Goal: Task Accomplishment & Management: Use online tool/utility

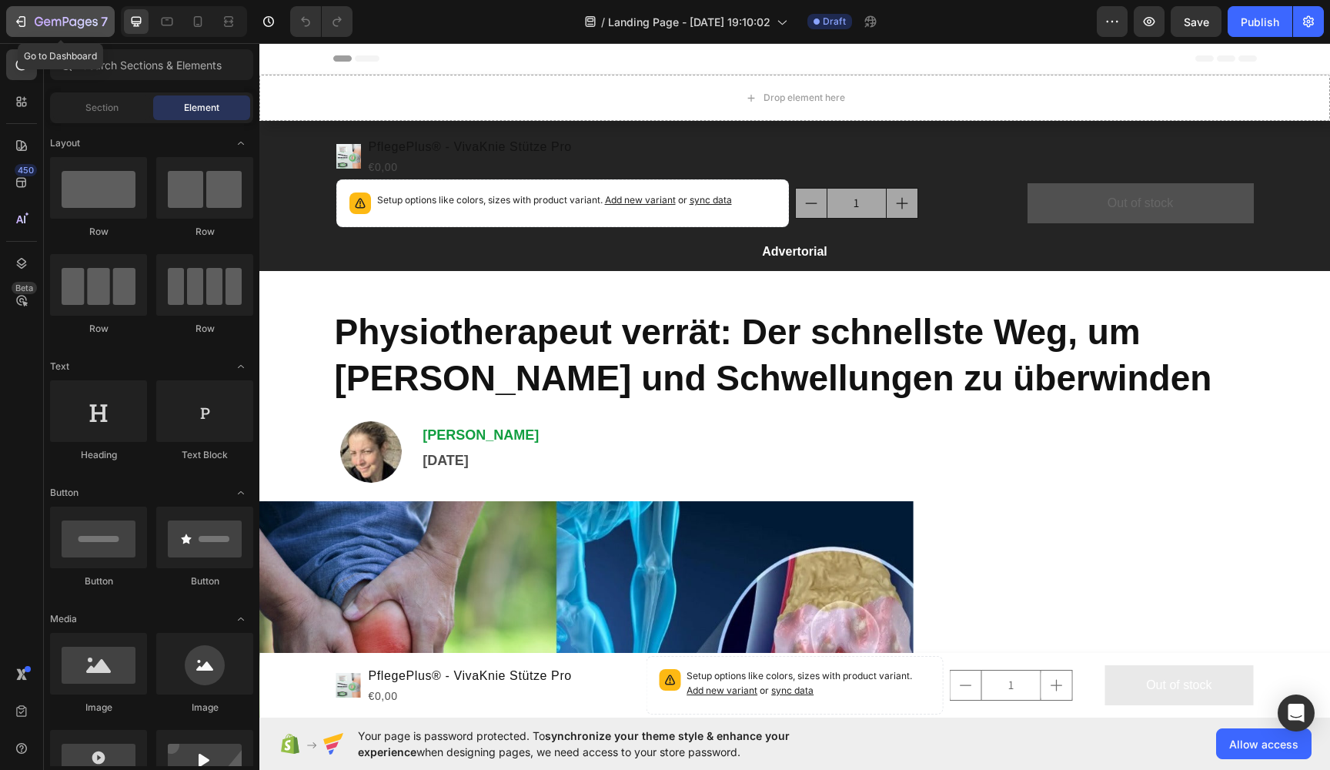
click at [41, 15] on div "7" at bounding box center [71, 21] width 73 height 18
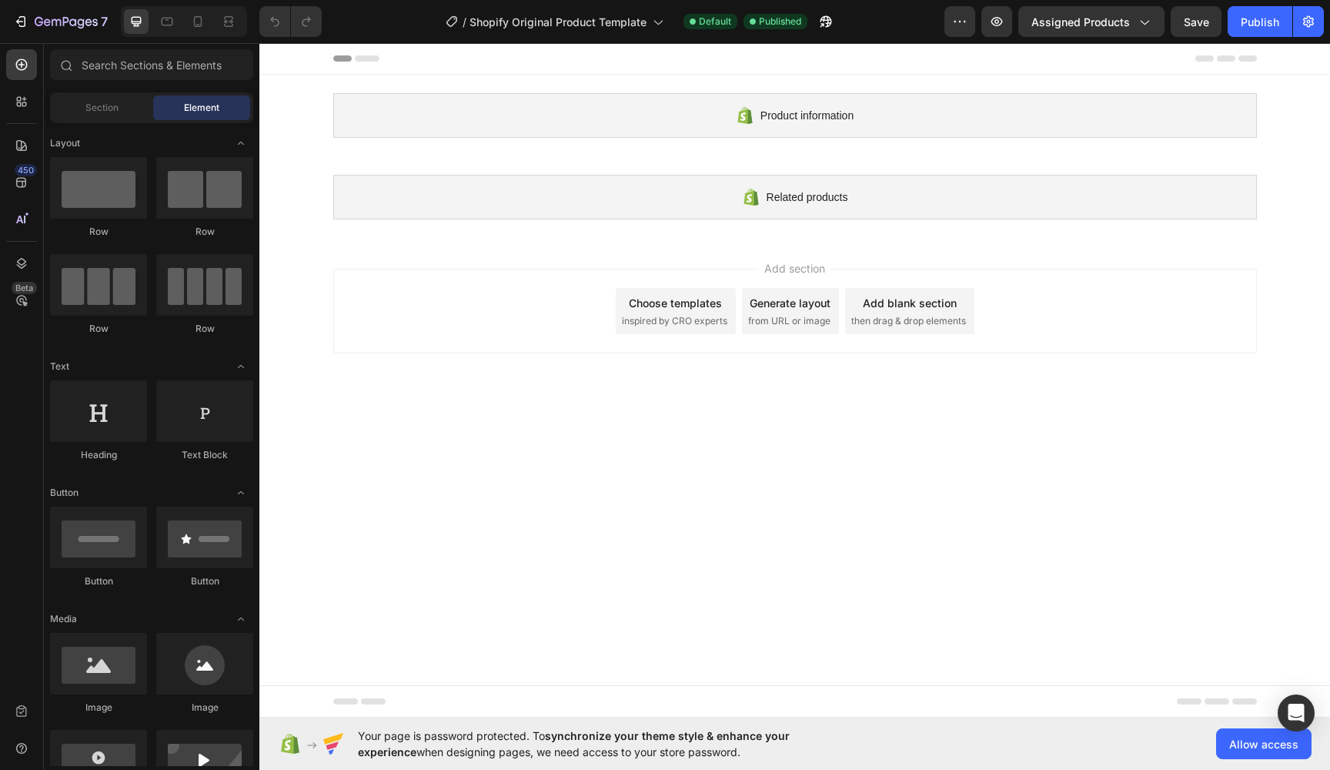
click at [333, 294] on div "Add section Choose templates inspired by CRO experts Generate layout from URL o…" at bounding box center [795, 311] width 924 height 85
click at [29, 22] on div "7" at bounding box center [60, 21] width 95 height 18
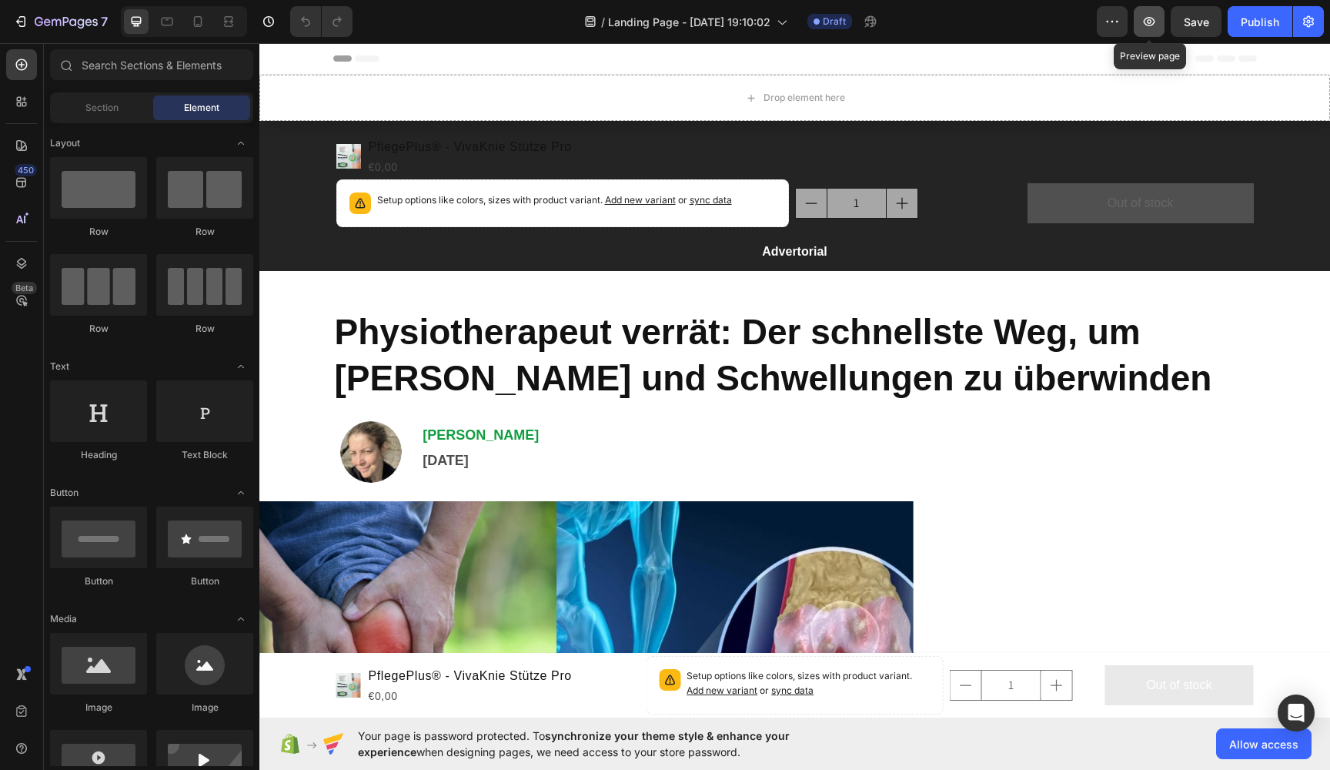
click at [1149, 22] on icon "button" at bounding box center [1148, 21] width 15 height 15
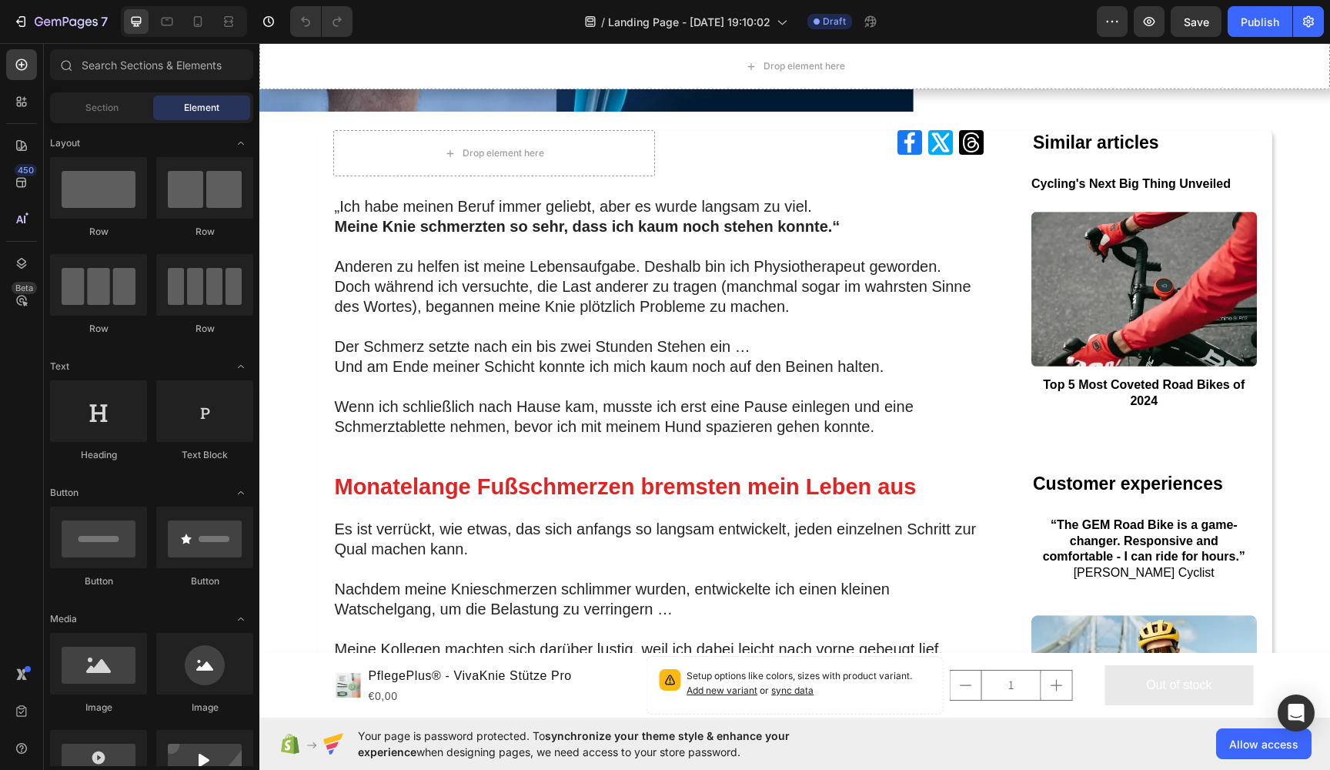
scroll to position [739, 0]
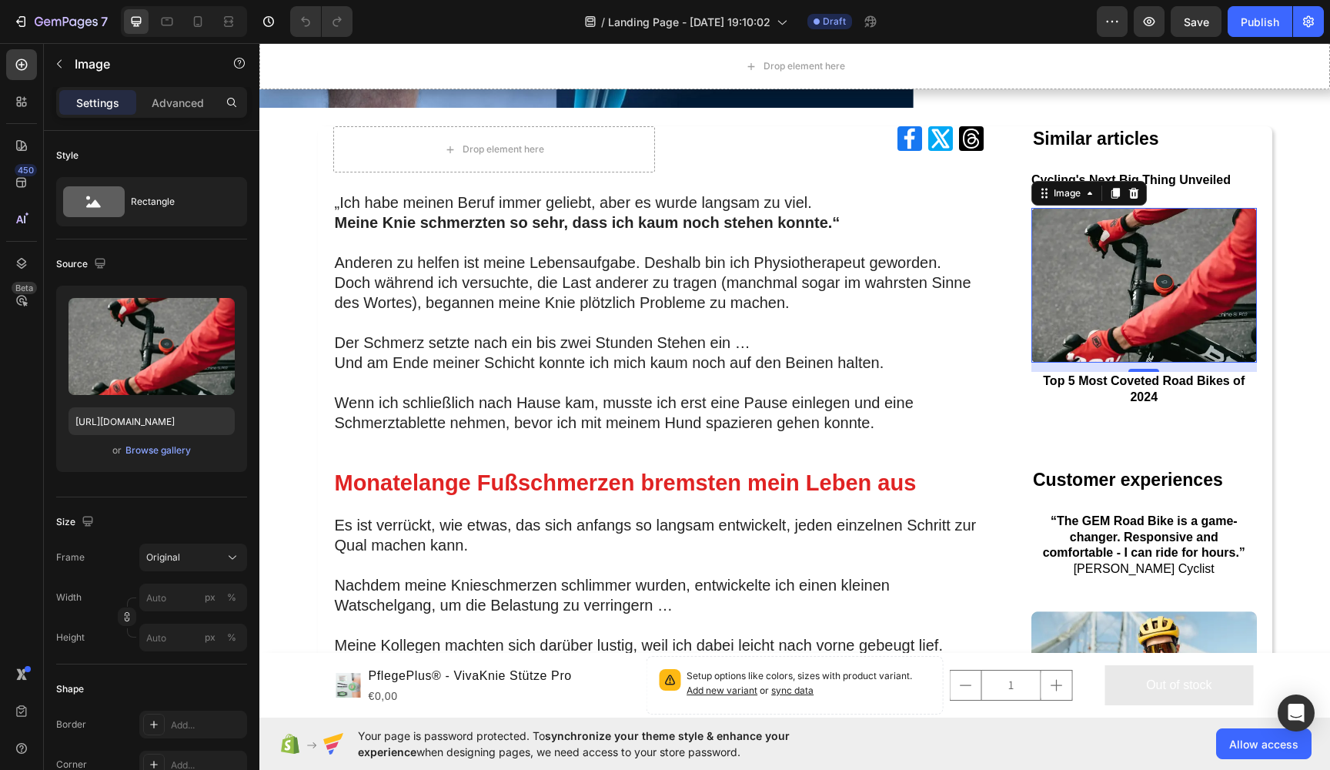
click at [1108, 317] on img at bounding box center [1144, 285] width 226 height 155
click at [1132, 192] on icon at bounding box center [1134, 193] width 12 height 12
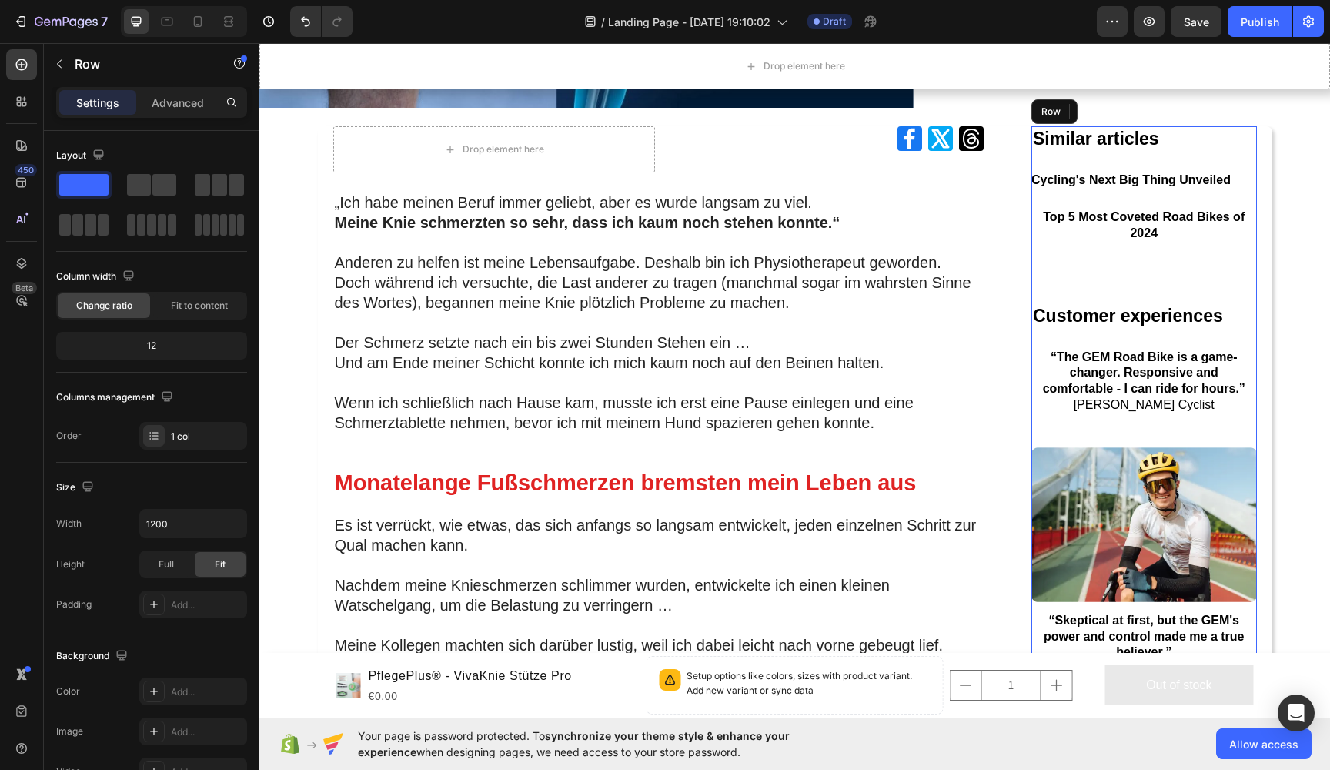
click at [1118, 245] on div "Top 5 Most Coveted Road Bikes of 2024 Button" at bounding box center [1144, 255] width 226 height 95
click at [1121, 112] on icon at bounding box center [1126, 111] width 12 height 12
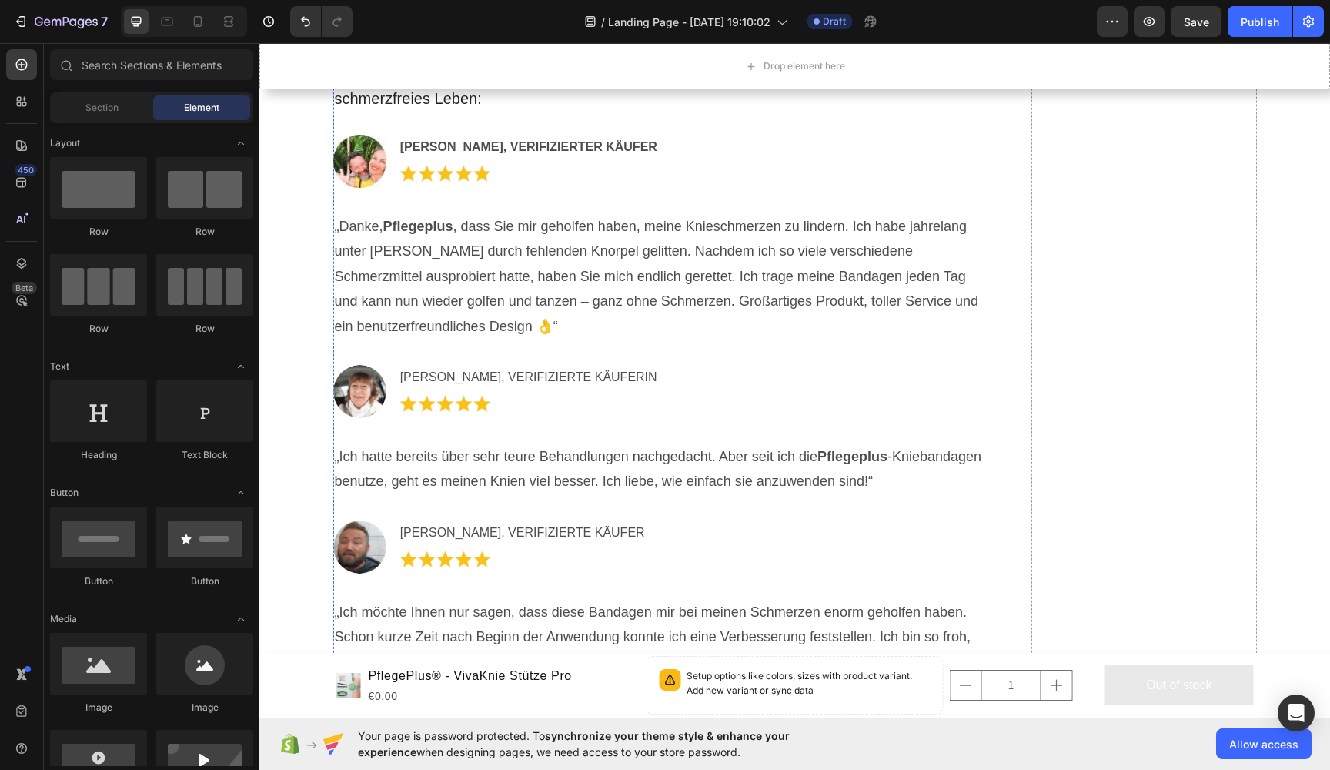
scroll to position [5900, 0]
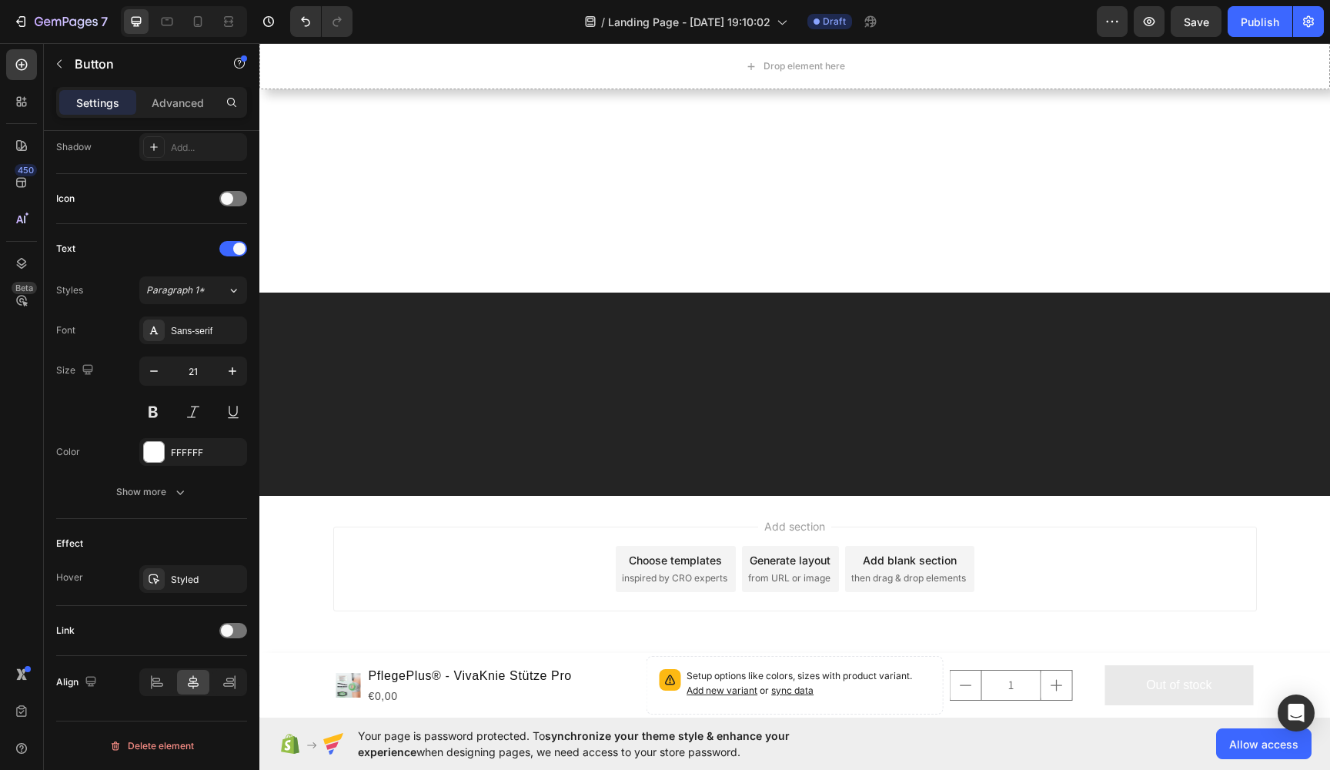
scroll to position [9163, 0]
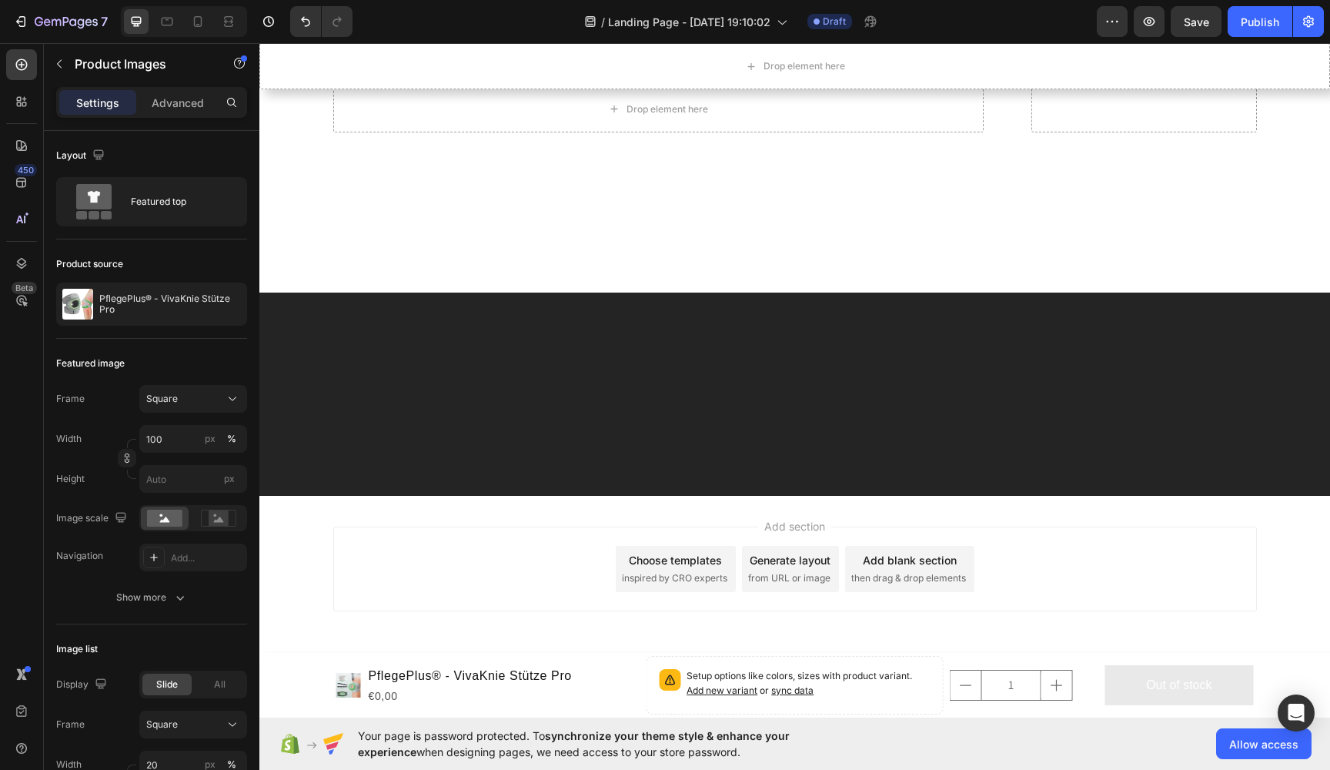
scroll to position [9646, 0]
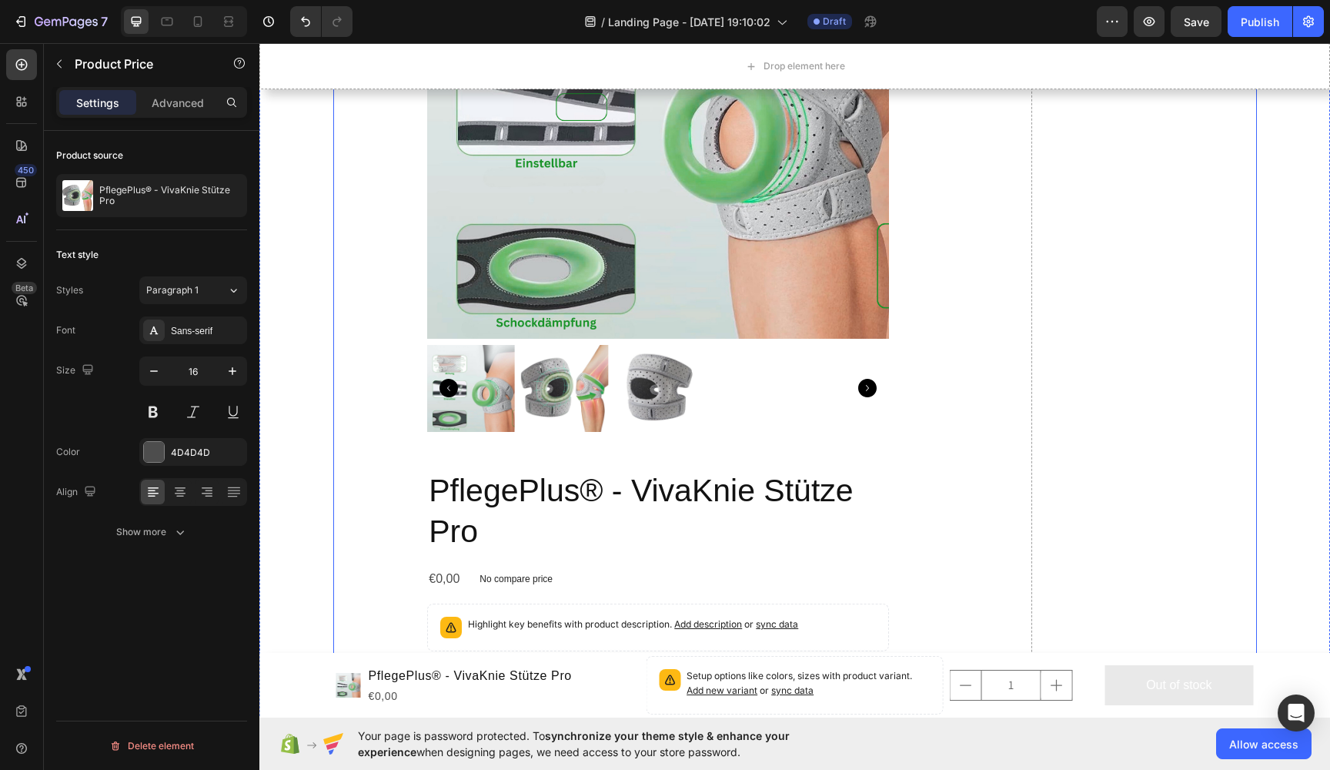
scroll to position [8141, 0]
click at [1264, 18] on div "Publish" at bounding box center [1260, 22] width 38 height 16
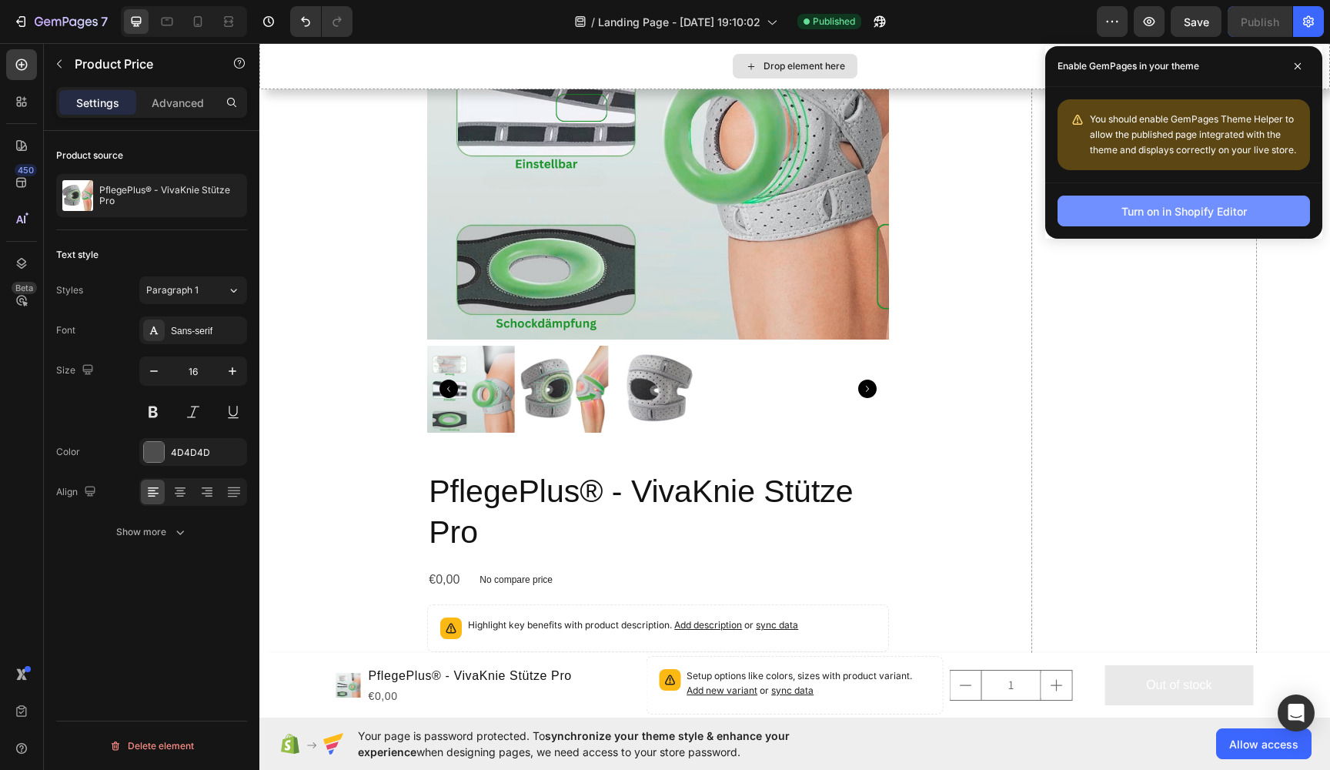
click at [1182, 203] on div "Turn on in Shopify Editor" at bounding box center [1183, 211] width 125 height 16
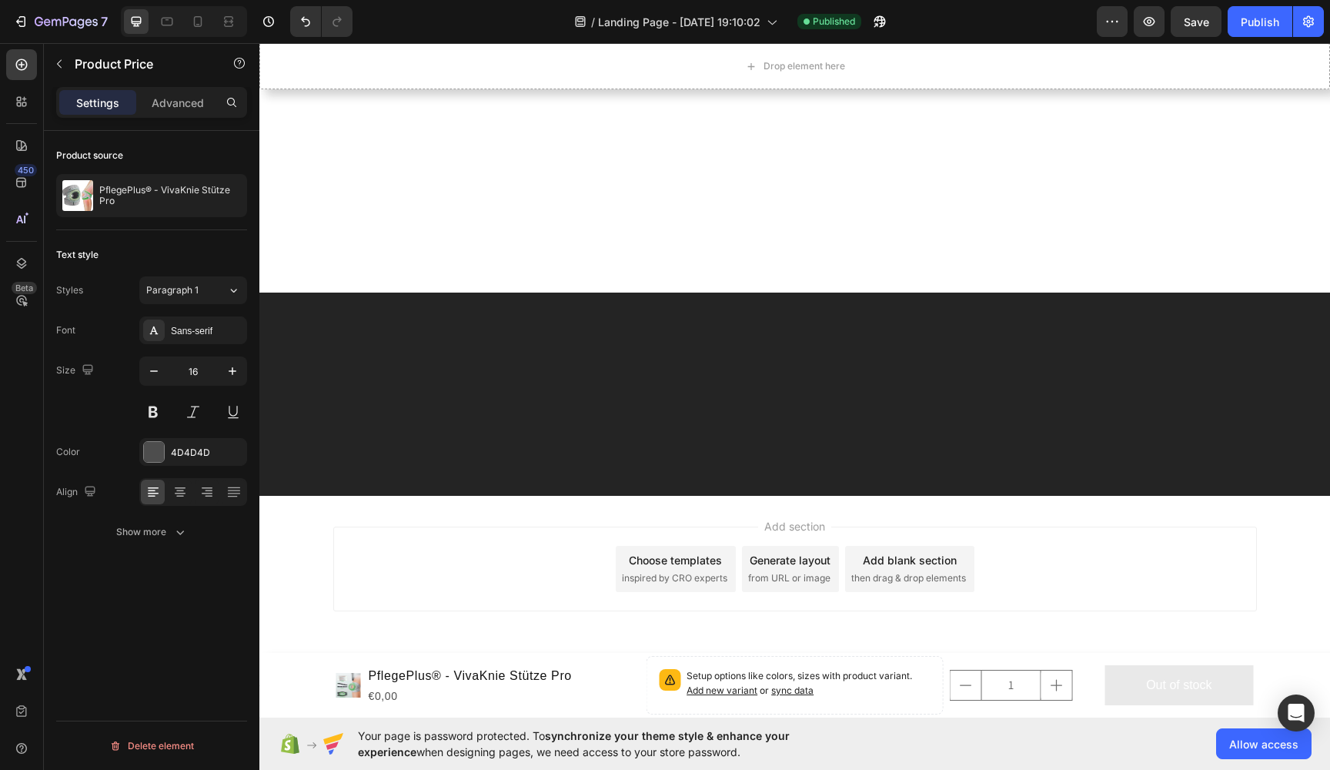
scroll to position [9251, 0]
click at [28, 19] on icon "button" at bounding box center [20, 21] width 15 height 15
